Goal: Task Accomplishment & Management: Manage account settings

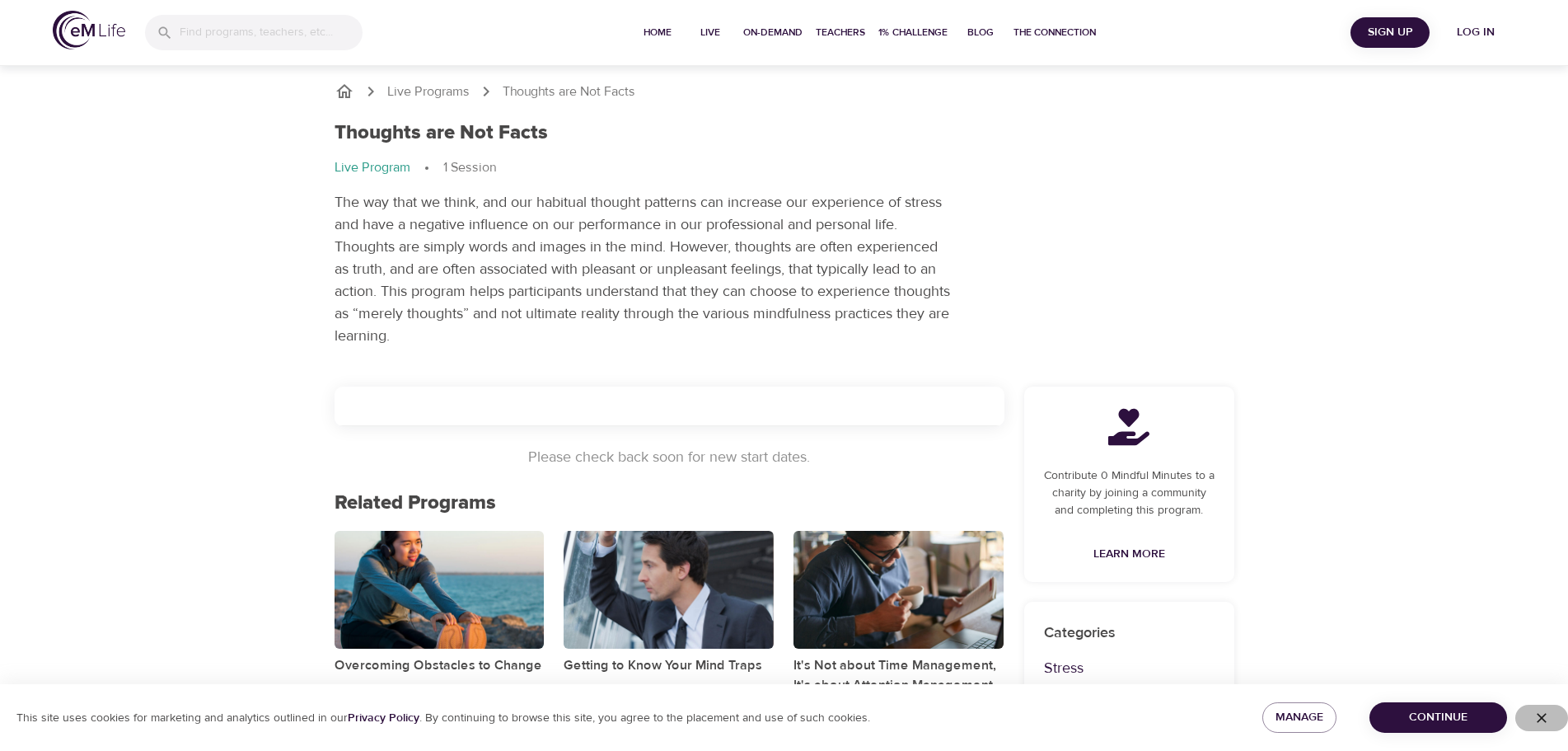
click at [1542, 714] on icon "button" at bounding box center [1541, 717] width 16 height 16
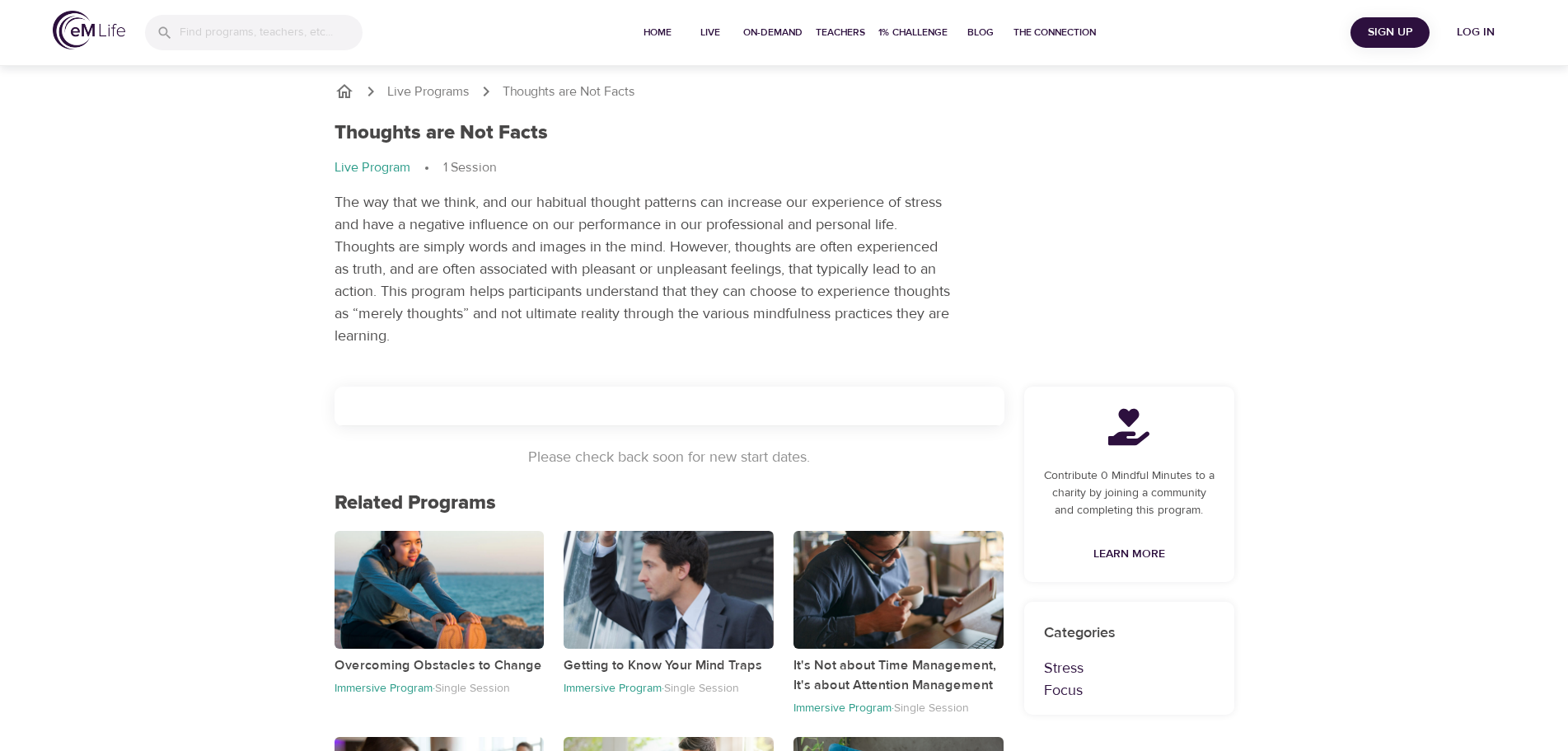
click at [524, 289] on p "The way that we think, and our habitual thought patterns can increase our exper…" at bounding box center [644, 269] width 618 height 155
drag, startPoint x: 513, startPoint y: 141, endPoint x: 516, endPoint y: 127, distance: 14.3
click at [512, 142] on h1 "Thoughts are Not Facts" at bounding box center [441, 132] width 214 height 24
click at [384, 172] on p "Live Program" at bounding box center [372, 168] width 76 height 19
click at [1473, 20] on button "Log in" at bounding box center [1476, 33] width 79 height 31
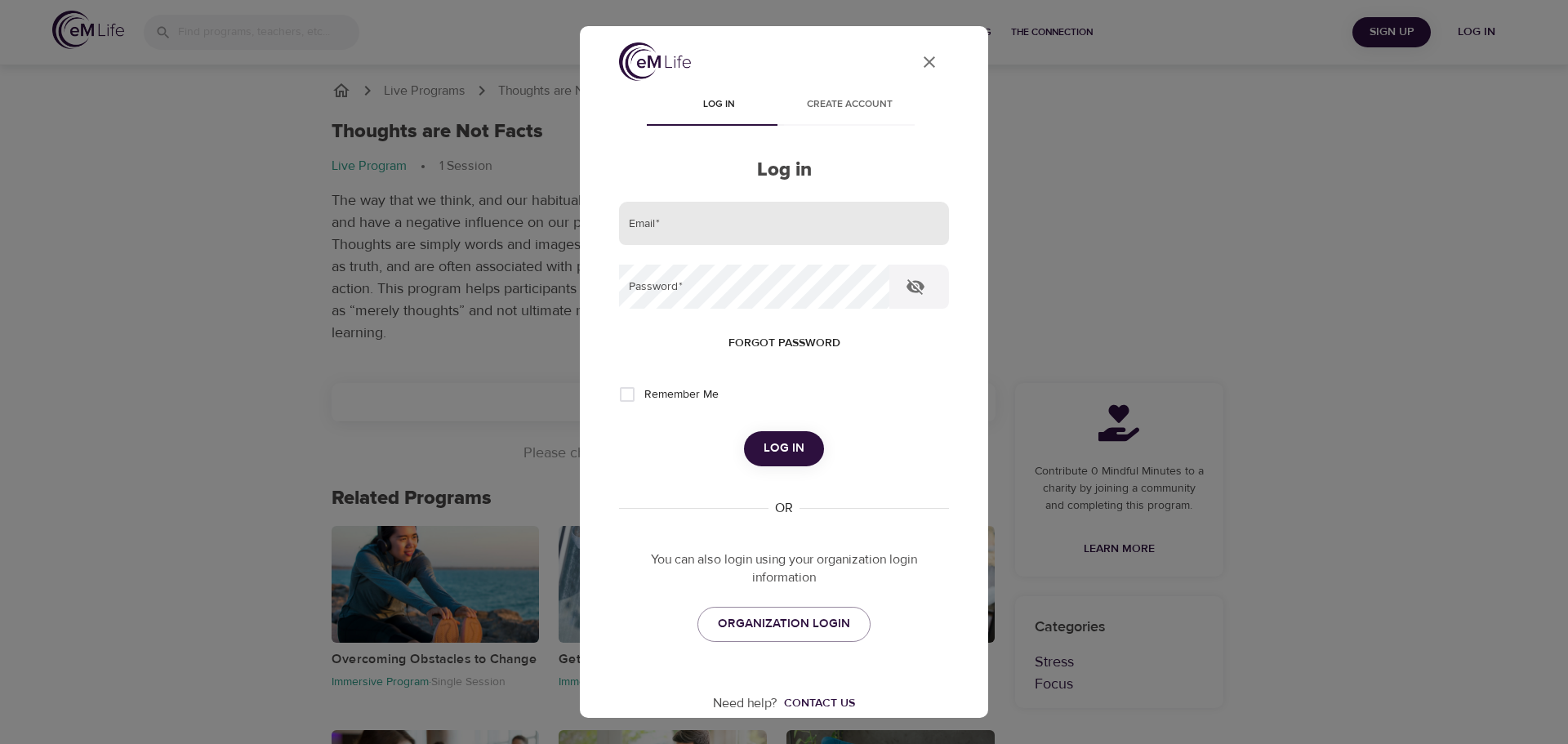
click at [806, 209] on input "email" at bounding box center [783, 223] width 330 height 44
type input "[EMAIL_ADDRESS][DOMAIN_NAME]"
click at [744, 431] on button "Log in" at bounding box center [784, 448] width 80 height 34
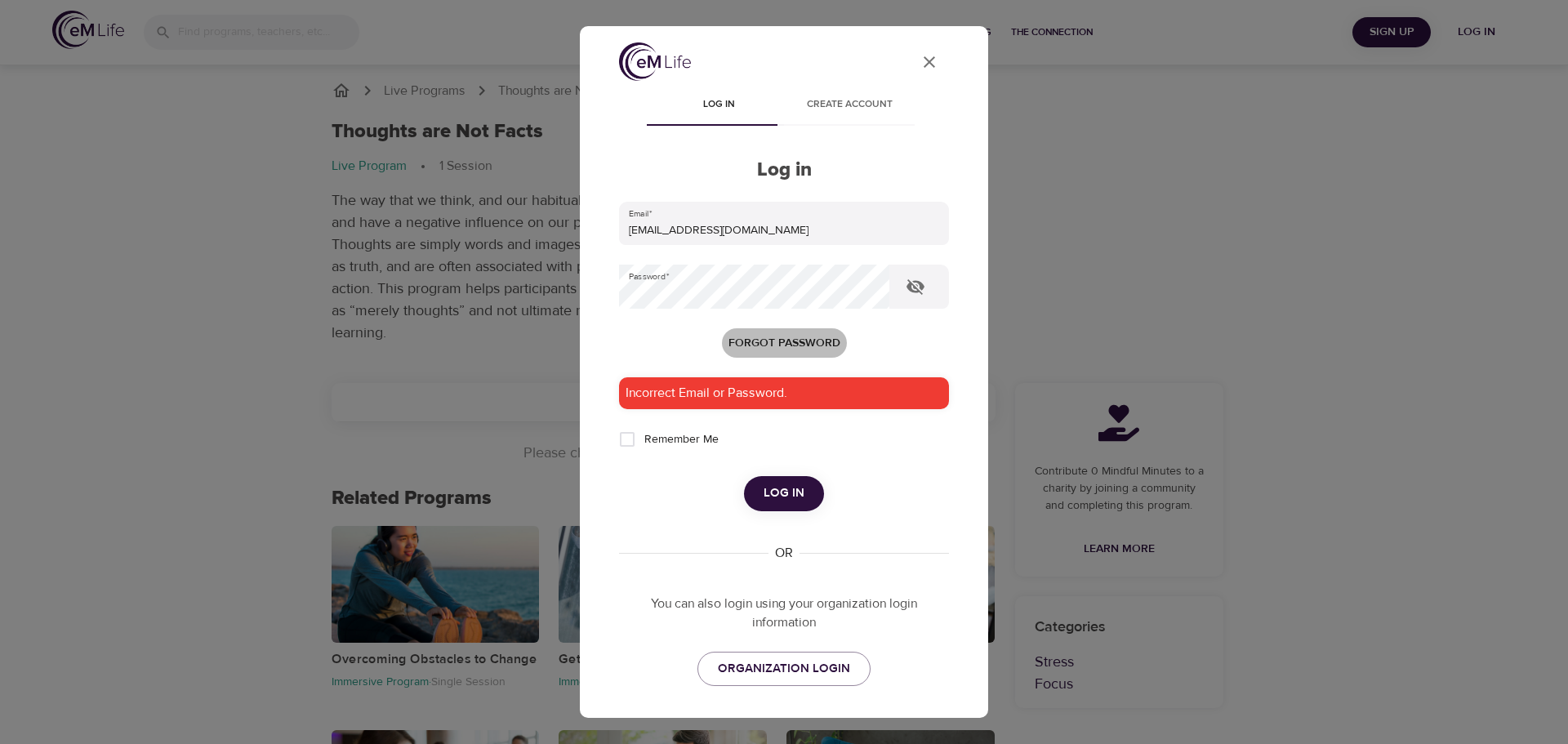
click at [782, 338] on span "Forgot password" at bounding box center [784, 343] width 112 height 20
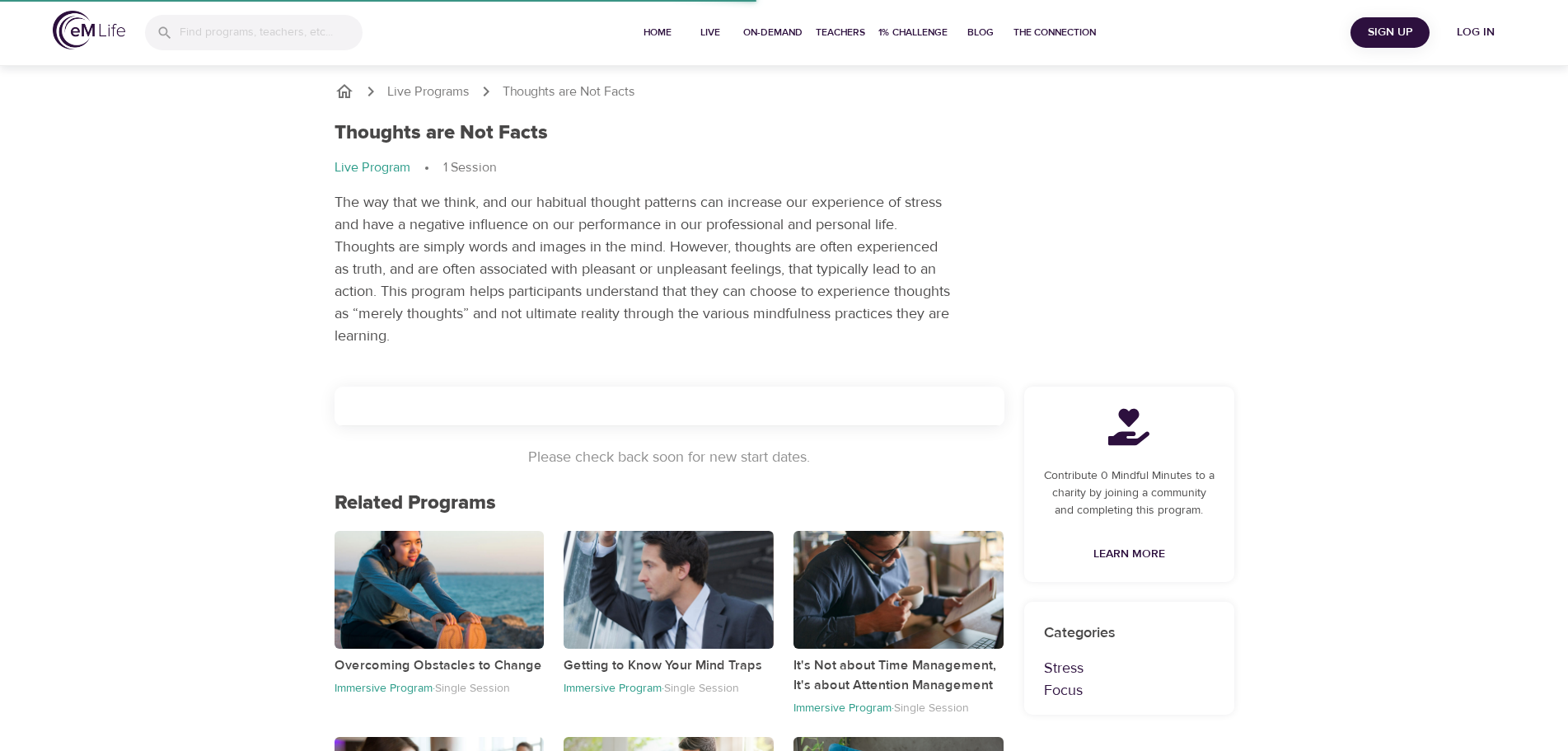
click at [1484, 28] on span "Log in" at bounding box center [1475, 32] width 66 height 20
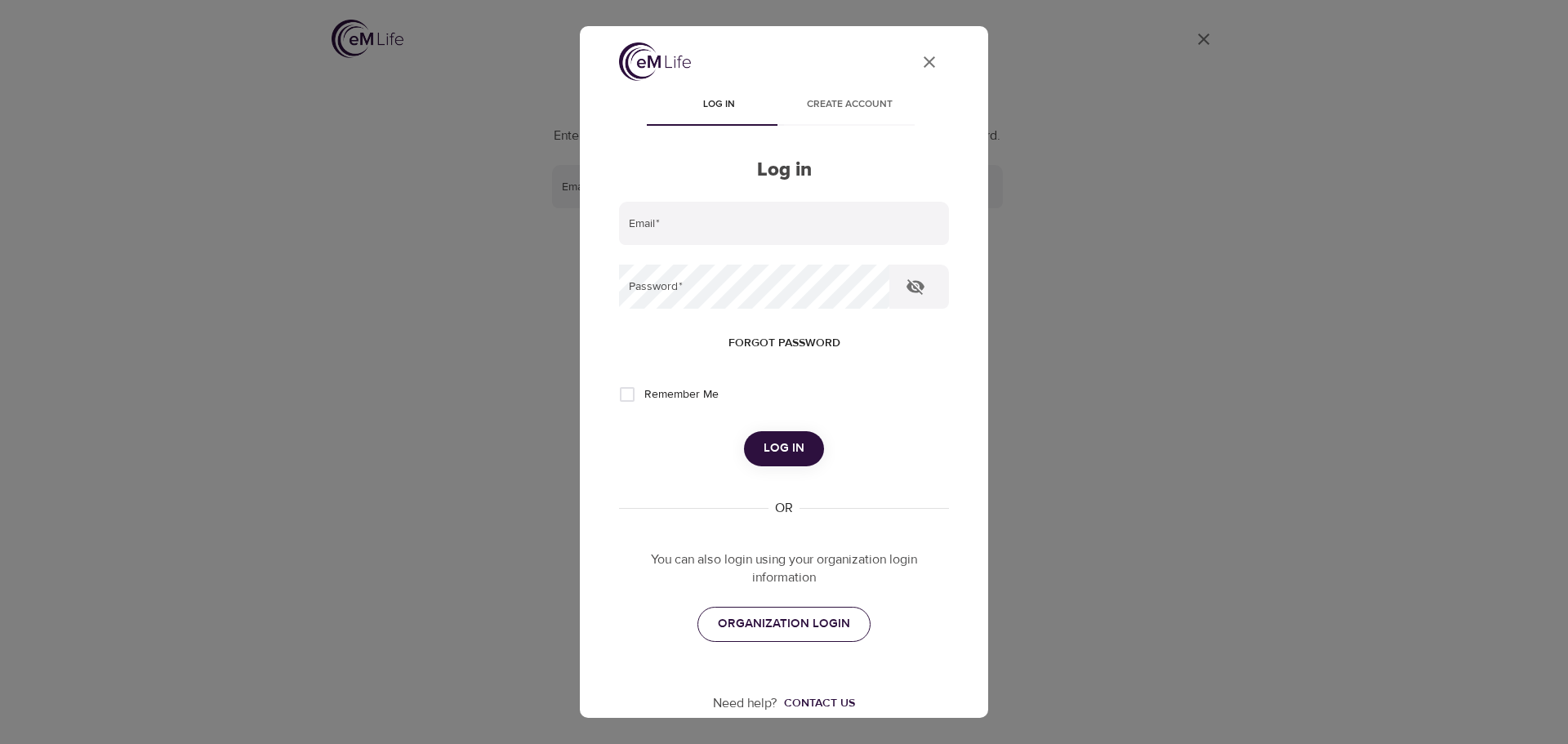
click at [799, 615] on span "ORGANIZATION LOGIN" at bounding box center [783, 623] width 132 height 21
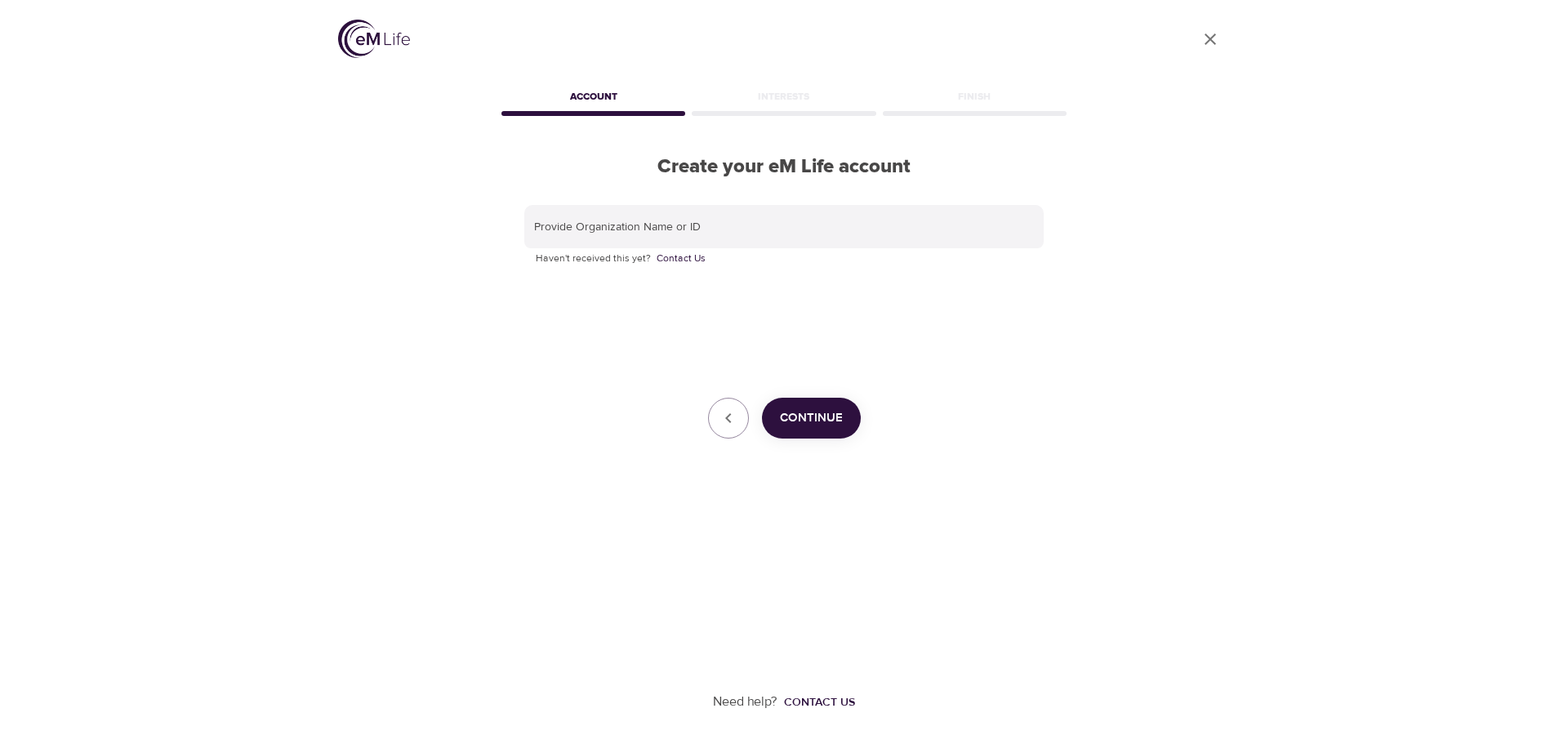
click at [605, 233] on input "text" at bounding box center [784, 227] width 519 height 44
type input "C"
type input "Aetna"
click at [851, 429] on button "Continue" at bounding box center [812, 417] width 99 height 41
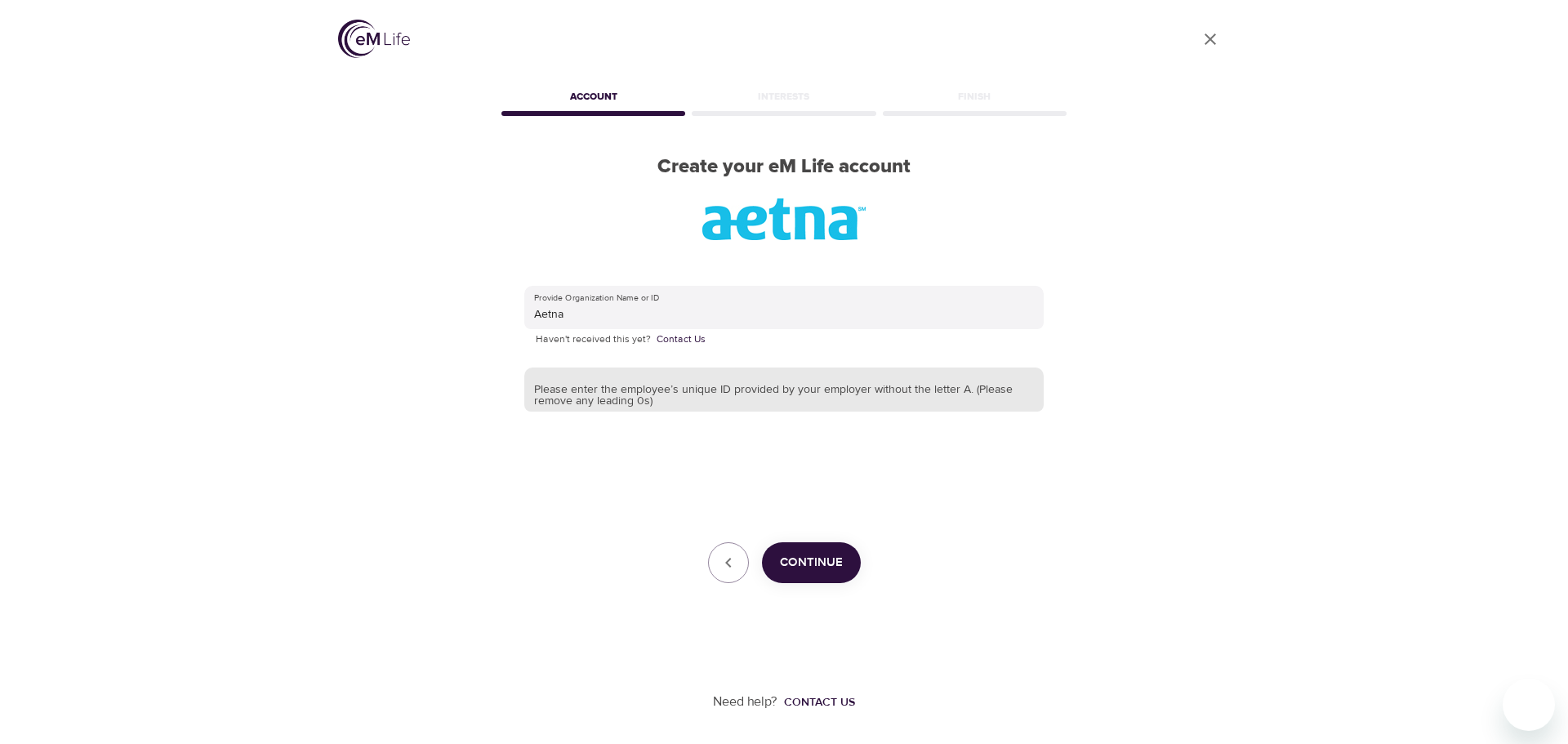
click at [544, 398] on input "text" at bounding box center [784, 390] width 519 height 44
type input "A"
type input "664790"
click at [829, 554] on span "Continue" at bounding box center [812, 563] width 63 height 21
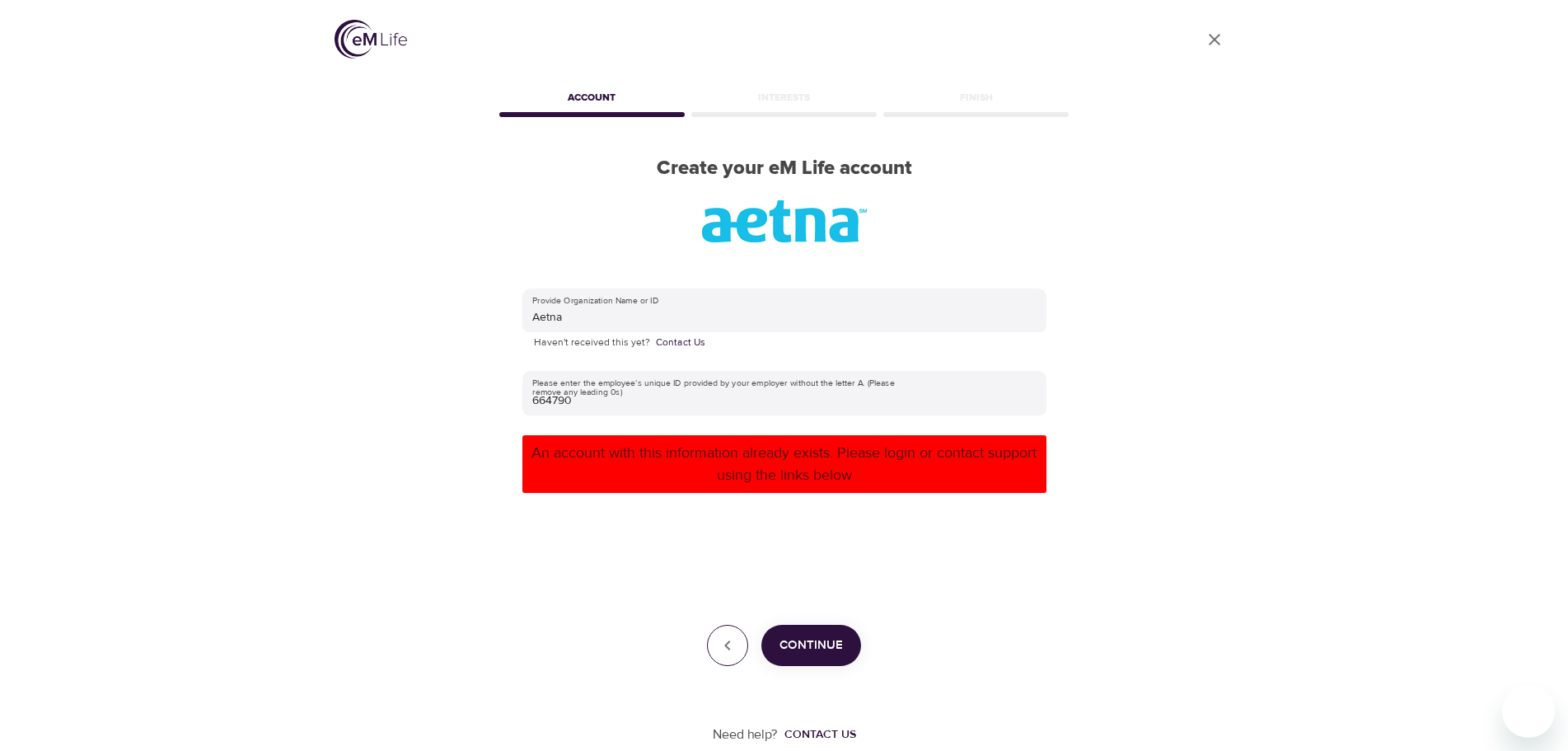
click at [728, 649] on icon "button" at bounding box center [727, 645] width 20 height 20
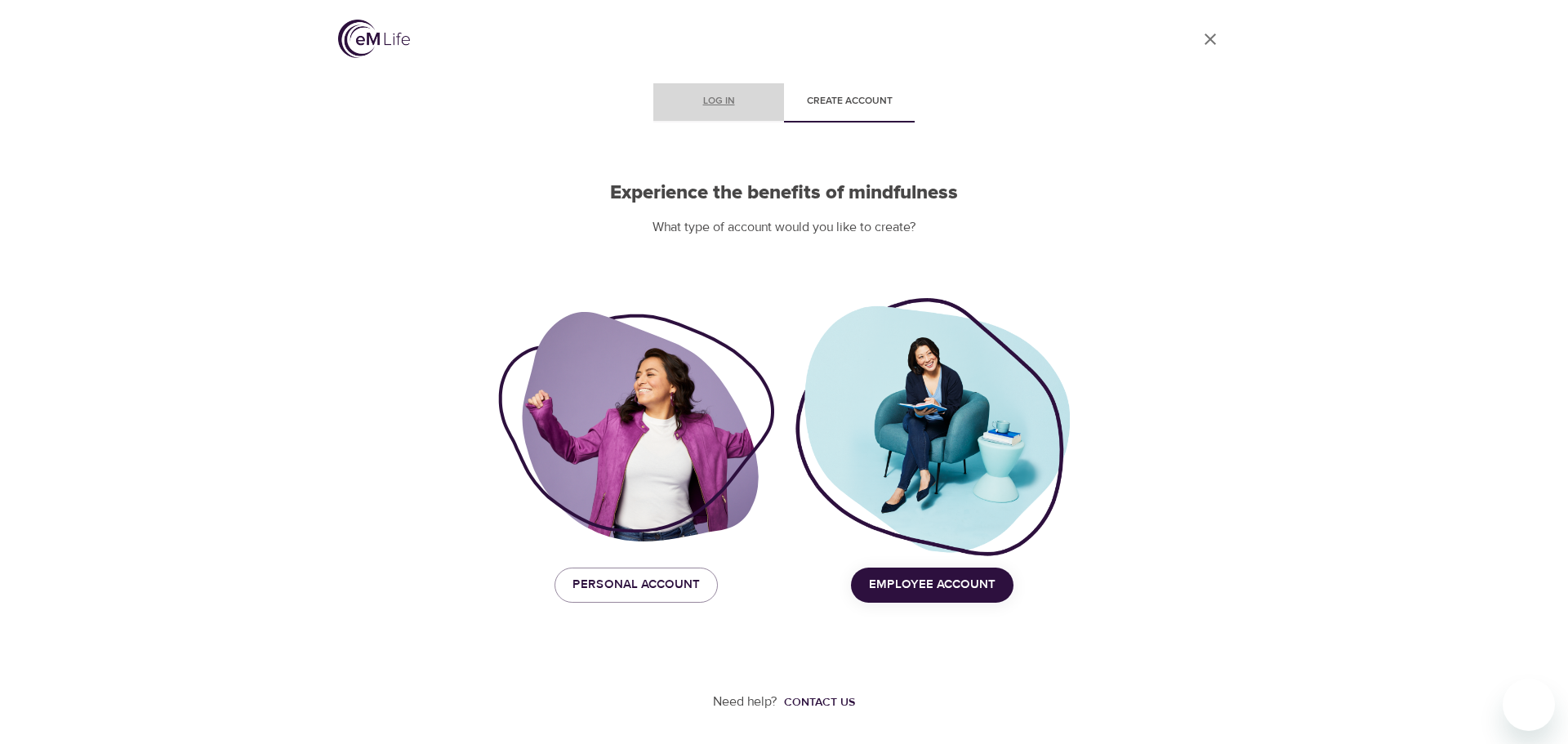
click at [736, 113] on link "Log in" at bounding box center [717, 103] width 130 height 39
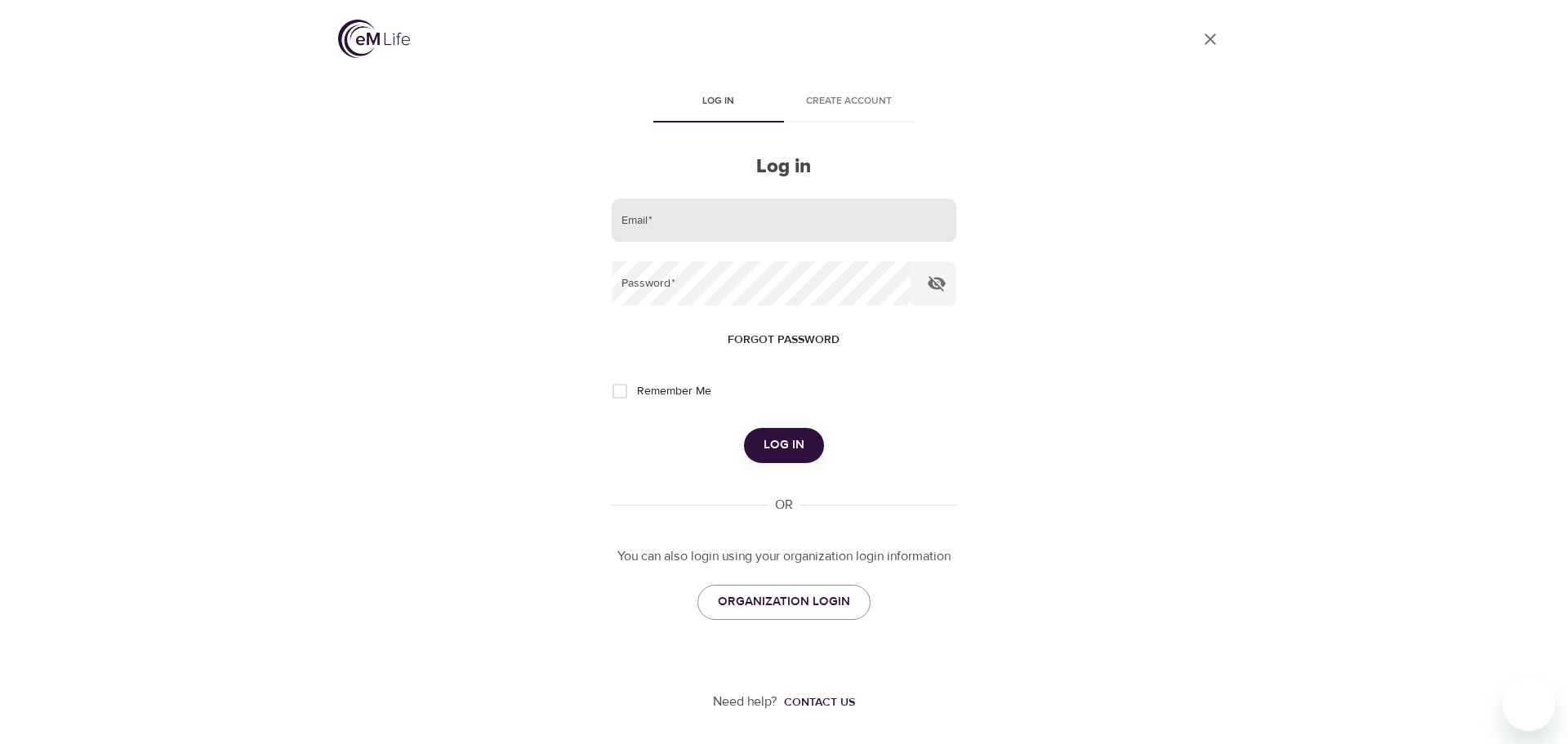
click at [708, 218] on input "email" at bounding box center [784, 220] width 344 height 44
type input "[EMAIL_ADDRESS][DOMAIN_NAME]"
click at [792, 337] on span "Forgot password" at bounding box center [784, 339] width 112 height 20
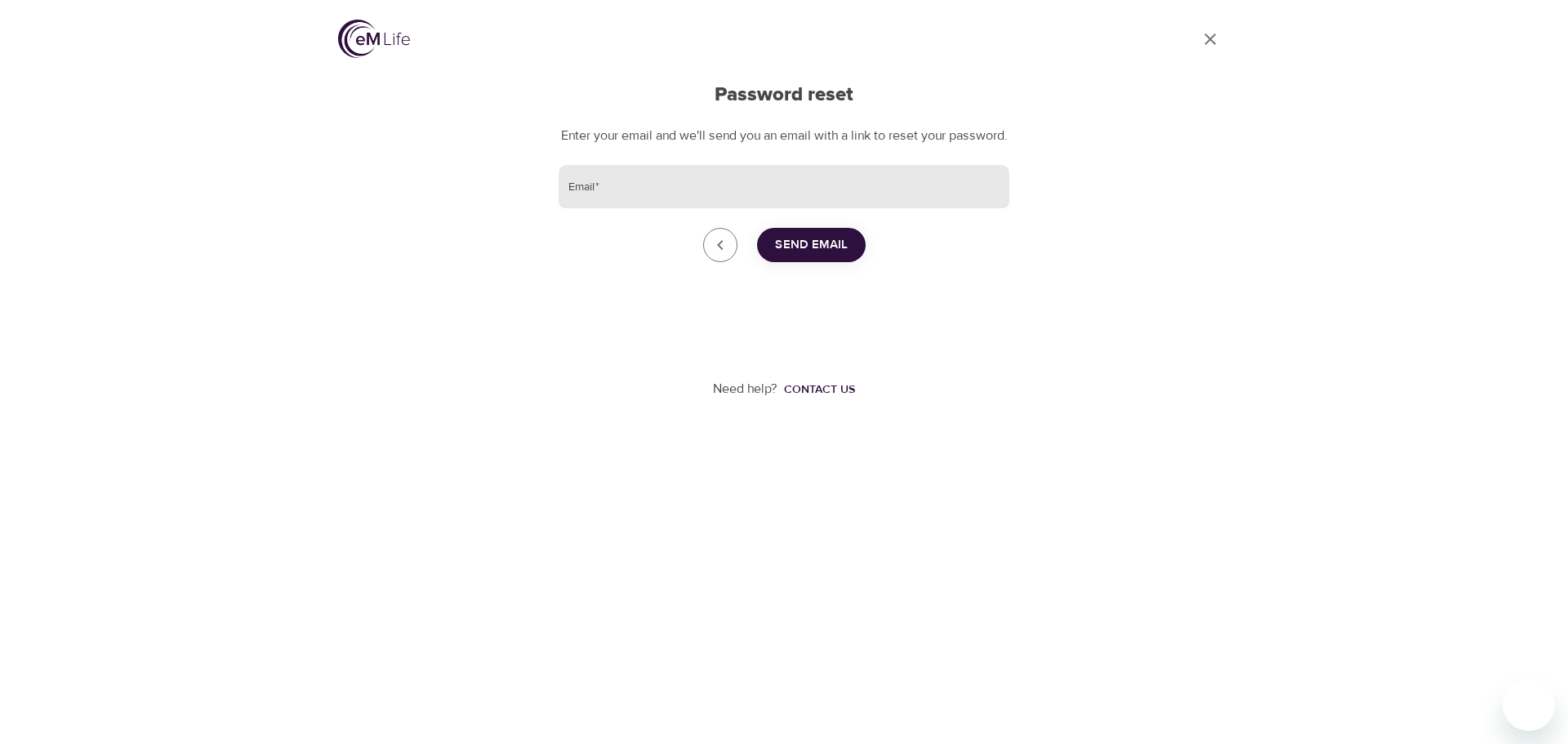
click at [688, 198] on input "Email   *" at bounding box center [784, 187] width 450 height 44
type input "[EMAIL_ADDRESS][DOMAIN_NAME]"
click at [828, 256] on span "Send Email" at bounding box center [811, 245] width 72 height 21
